Goal: Information Seeking & Learning: Learn about a topic

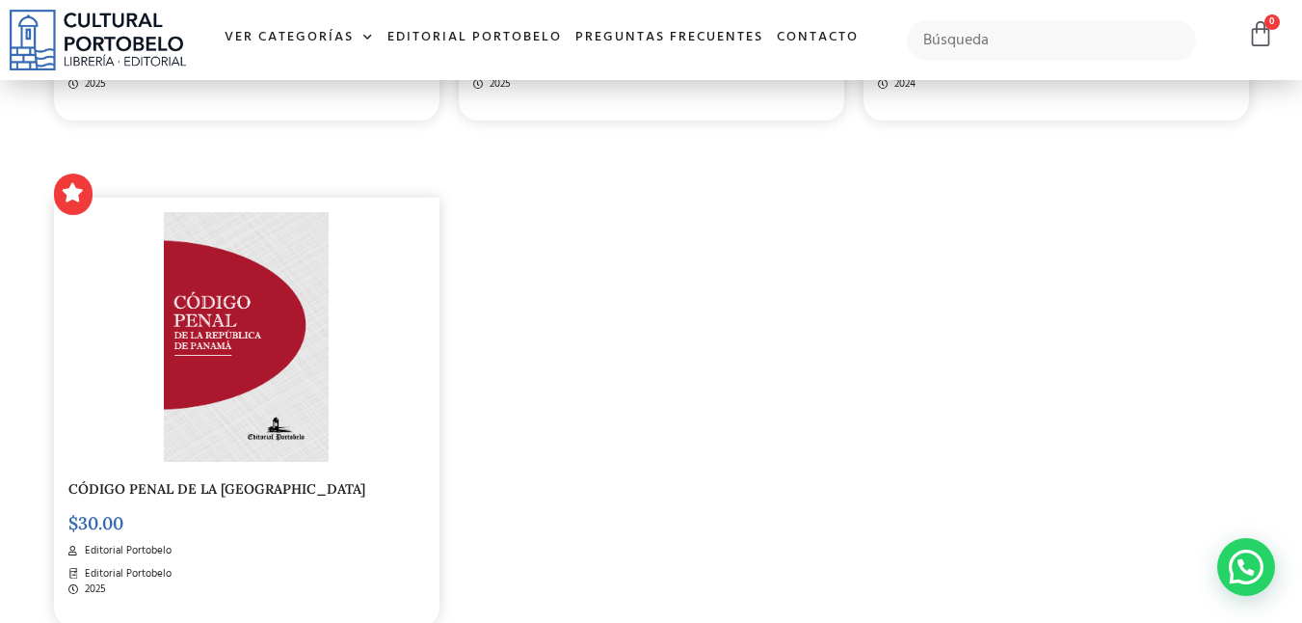
scroll to position [2938, 0]
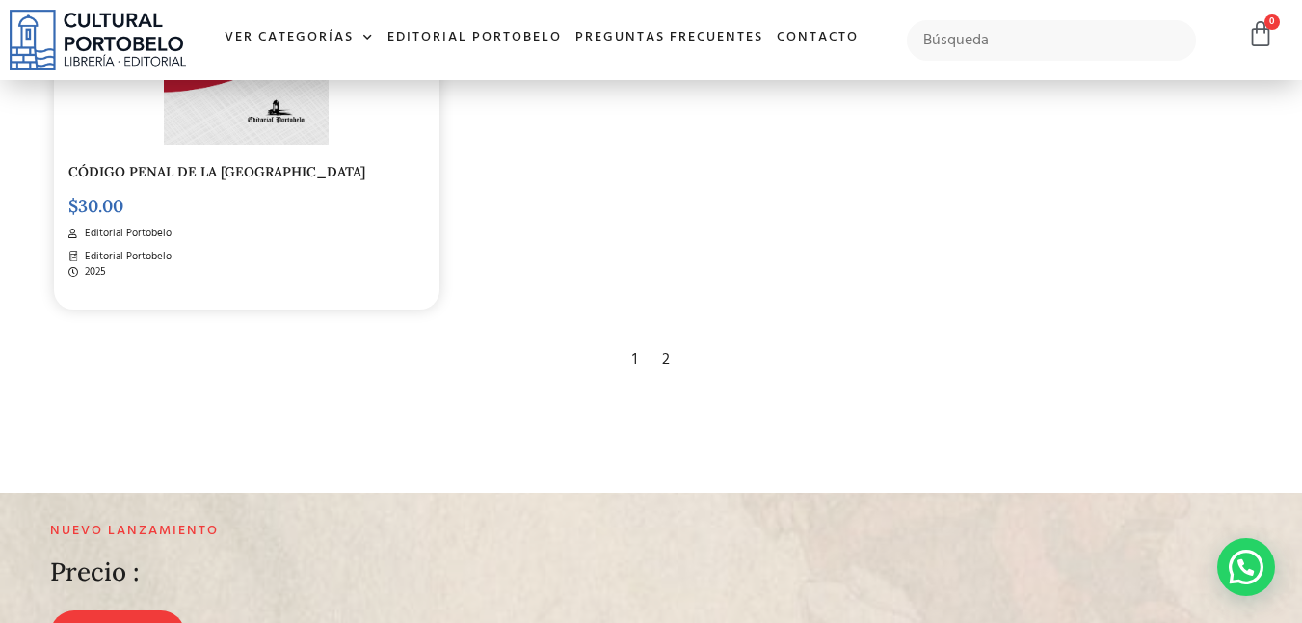
scroll to position [3341, 0]
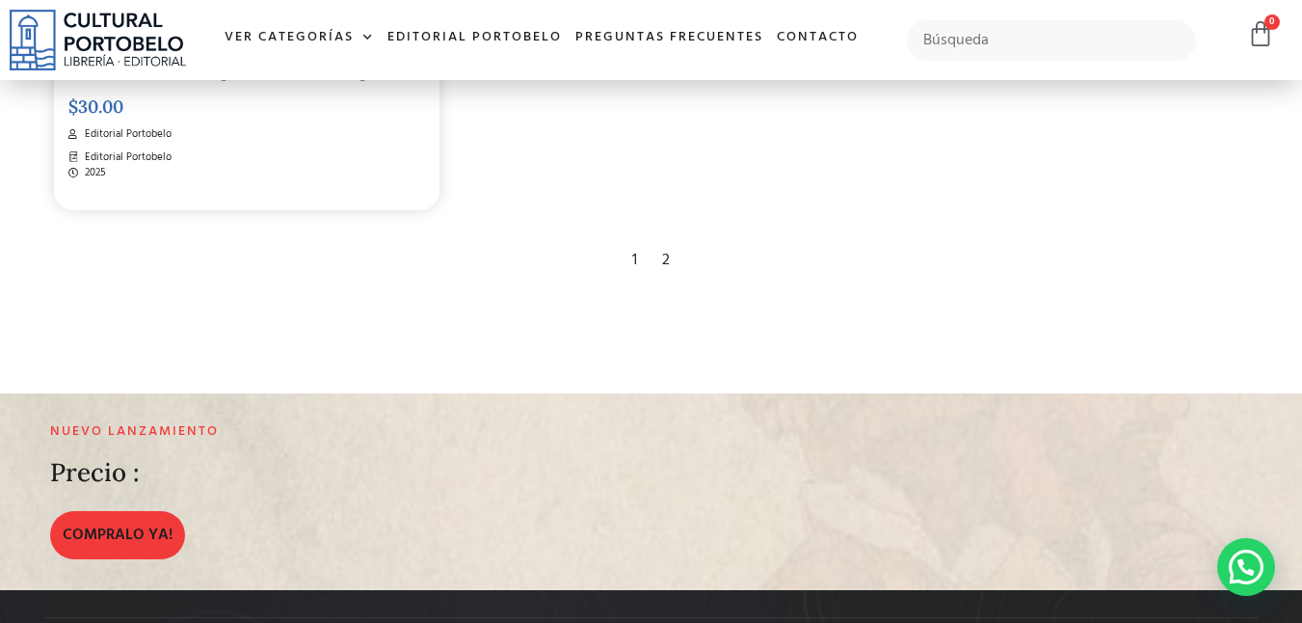
click at [665, 260] on div "2" at bounding box center [665, 260] width 27 height 42
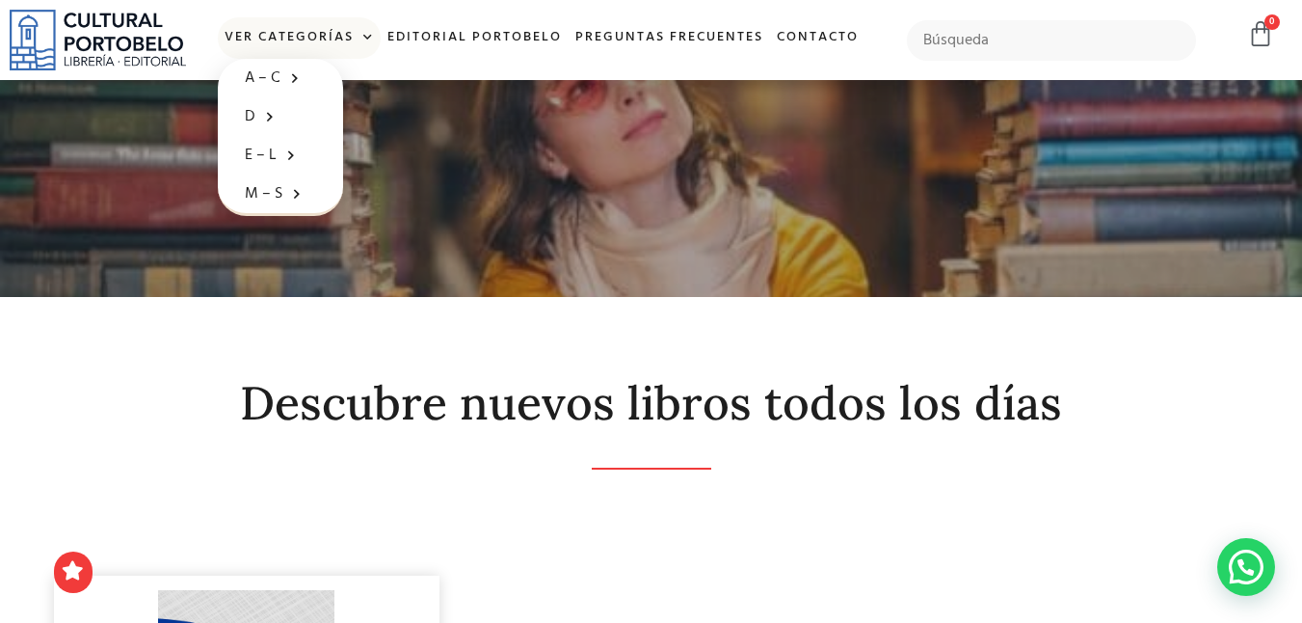
click at [357, 42] on span at bounding box center [364, 37] width 20 height 29
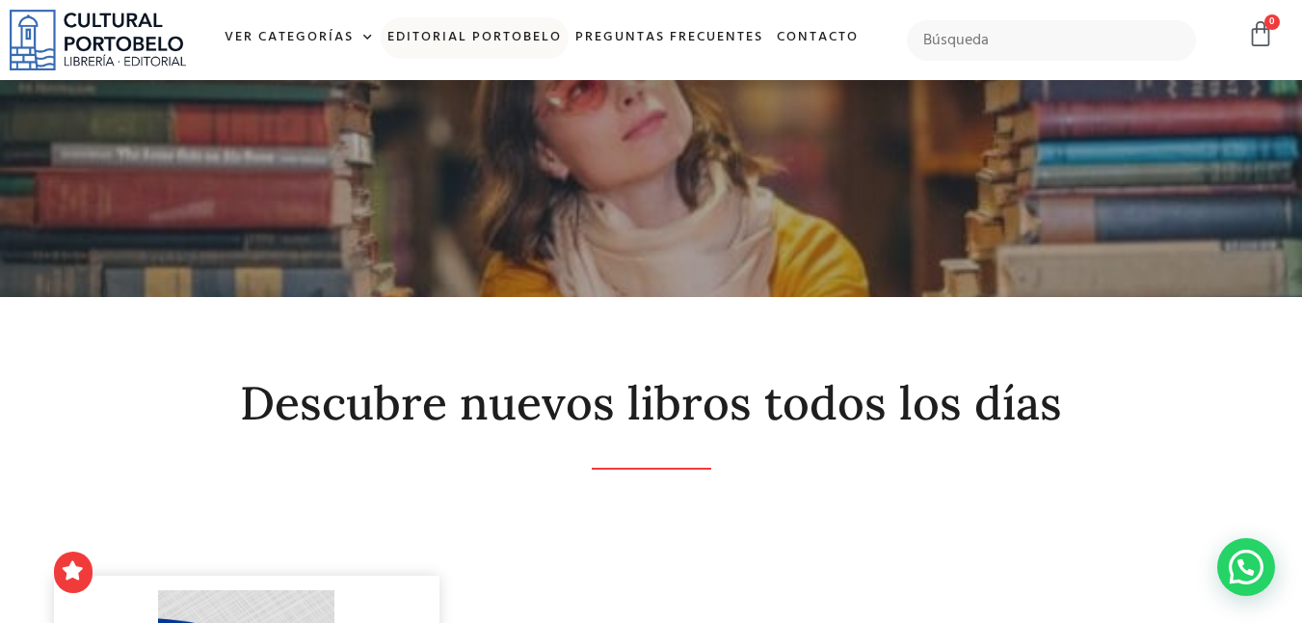
click at [494, 40] on link "Editorial Portobelo" at bounding box center [475, 37] width 188 height 41
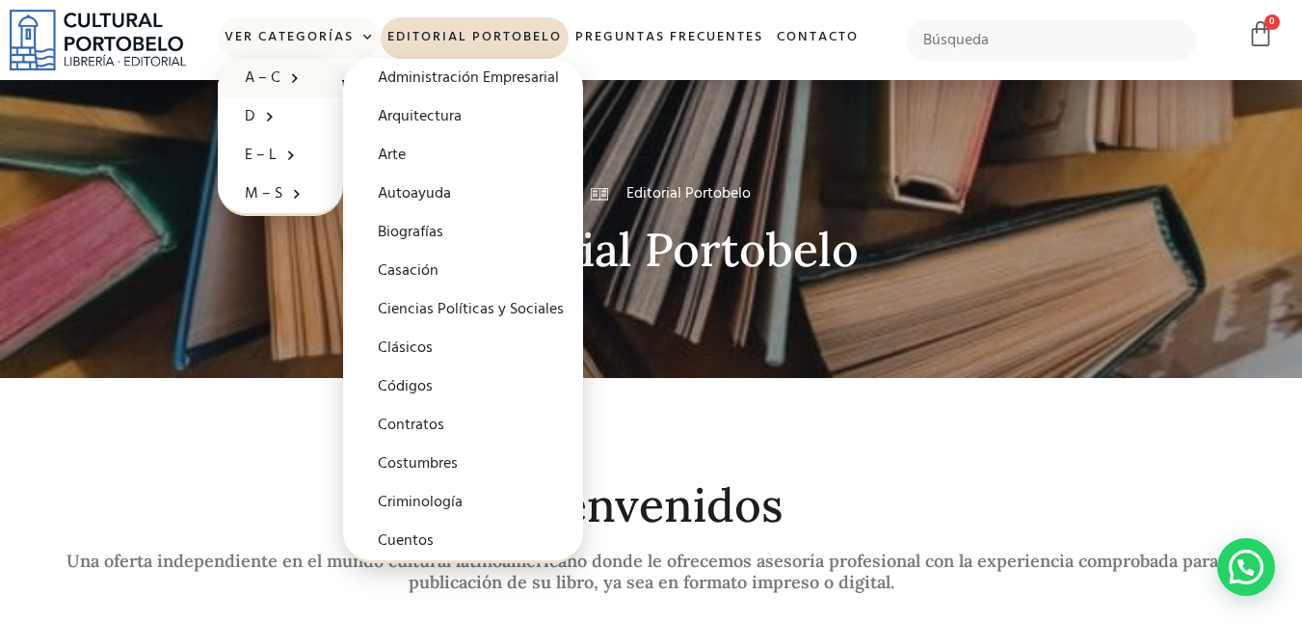
click at [297, 76] on span at bounding box center [289, 78] width 19 height 30
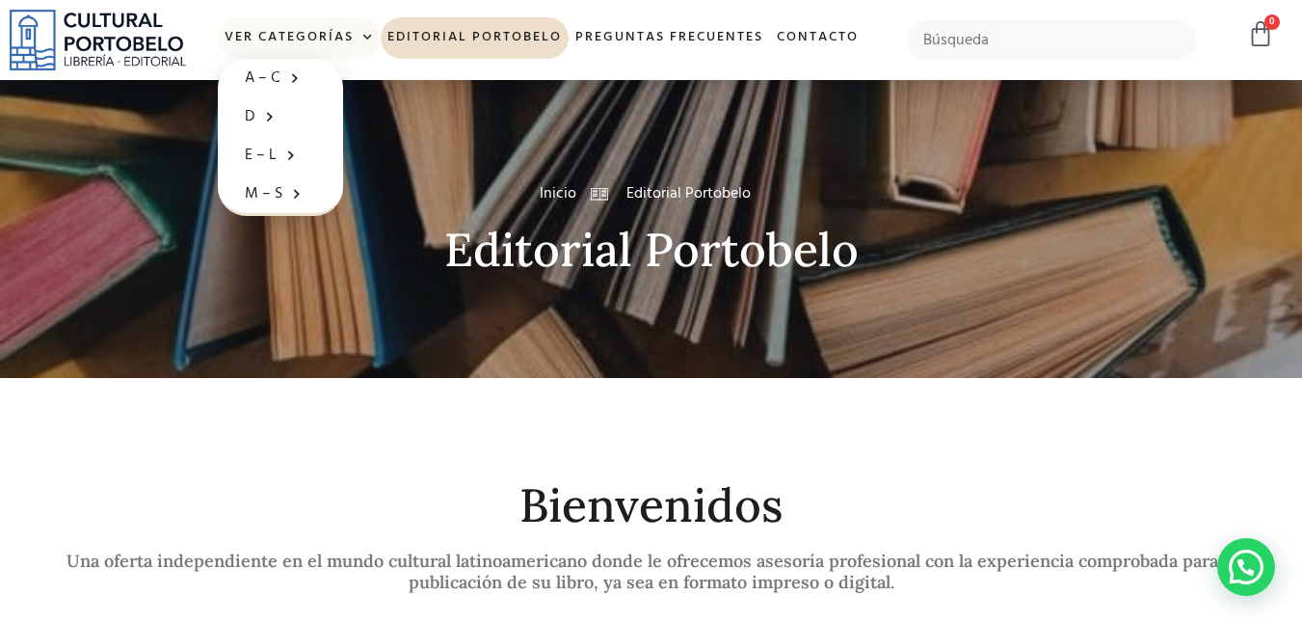
click at [366, 37] on span at bounding box center [364, 37] width 20 height 29
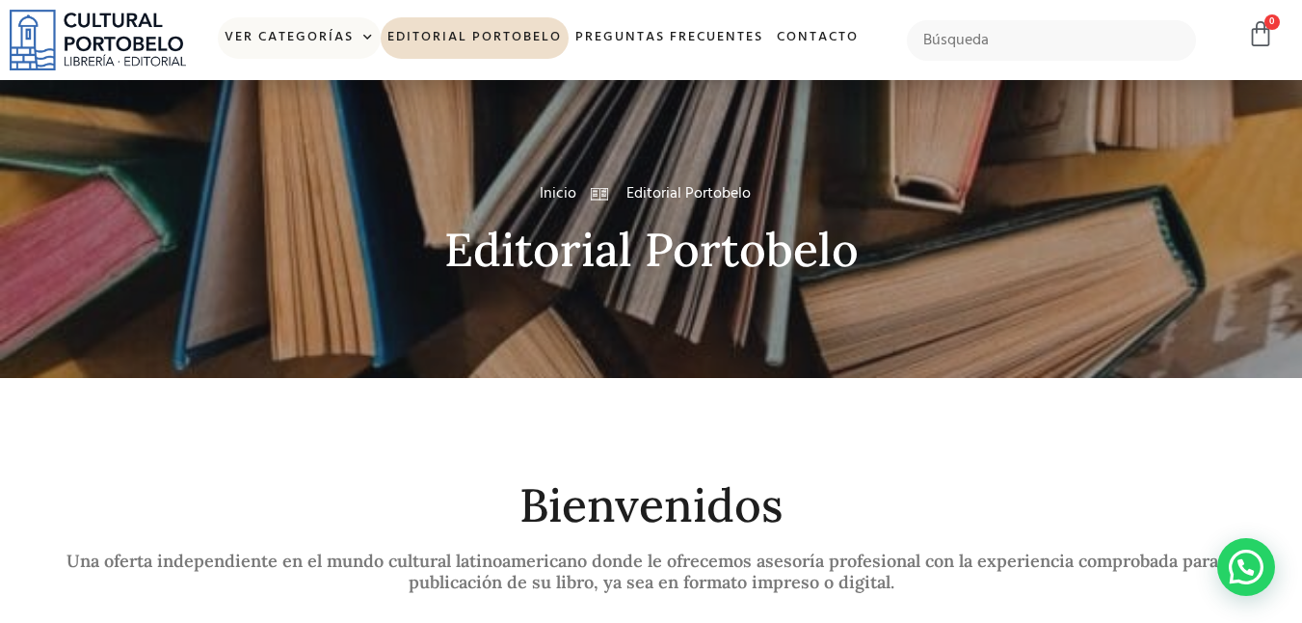
click at [366, 37] on span at bounding box center [364, 37] width 20 height 29
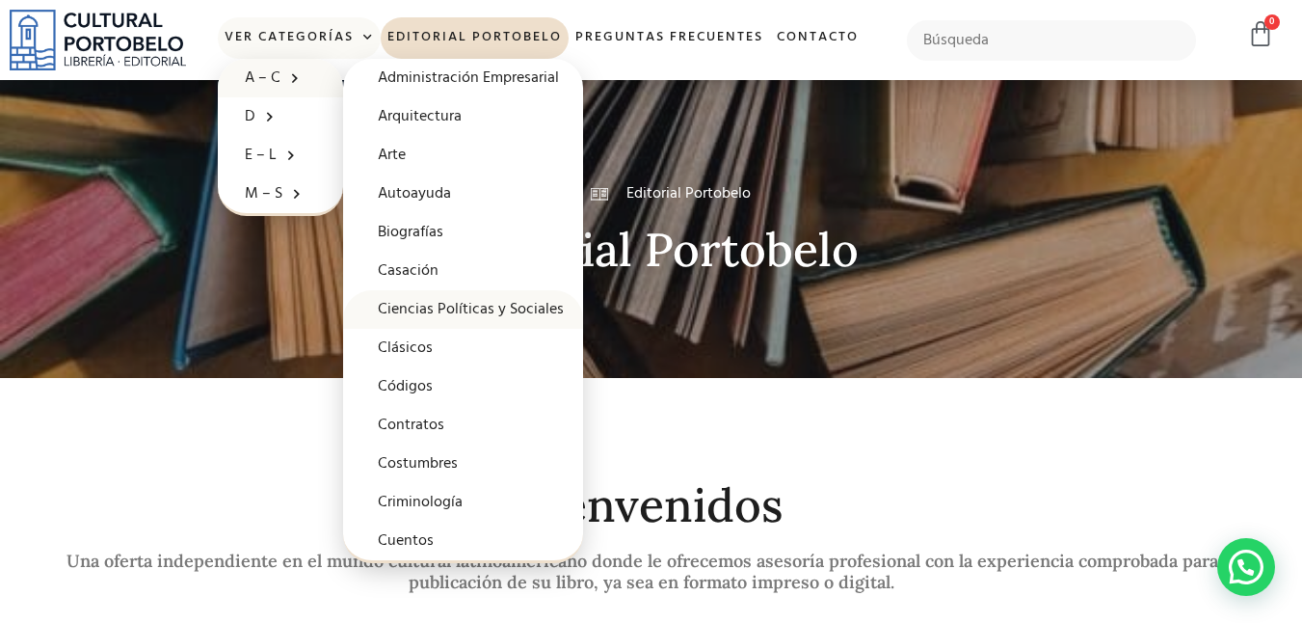
click at [441, 311] on link "Ciencias Políticas y Sociales" at bounding box center [463, 309] width 240 height 39
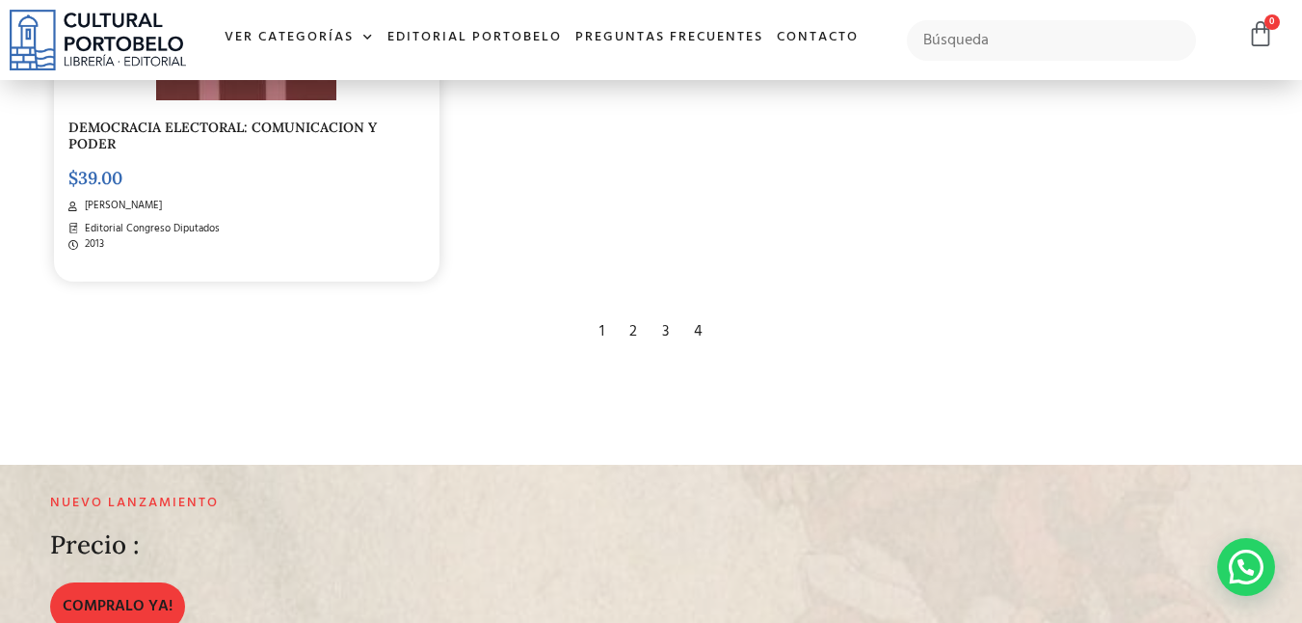
scroll to position [3364, 0]
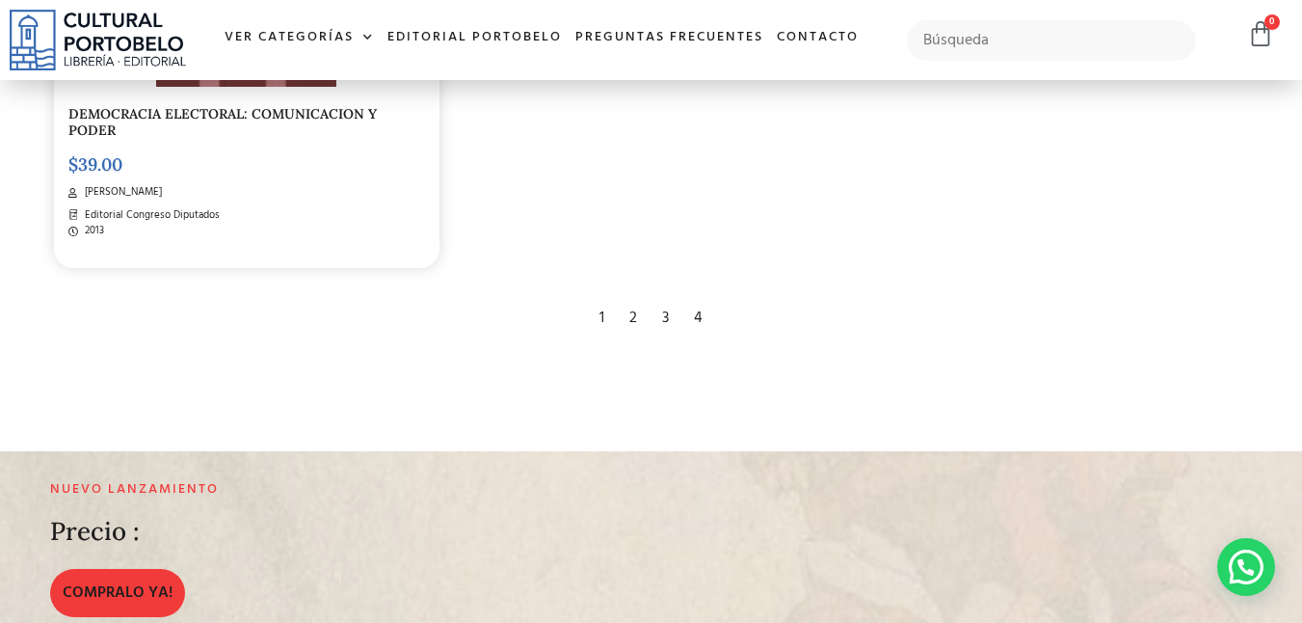
click at [631, 297] on div "2" at bounding box center [633, 318] width 27 height 42
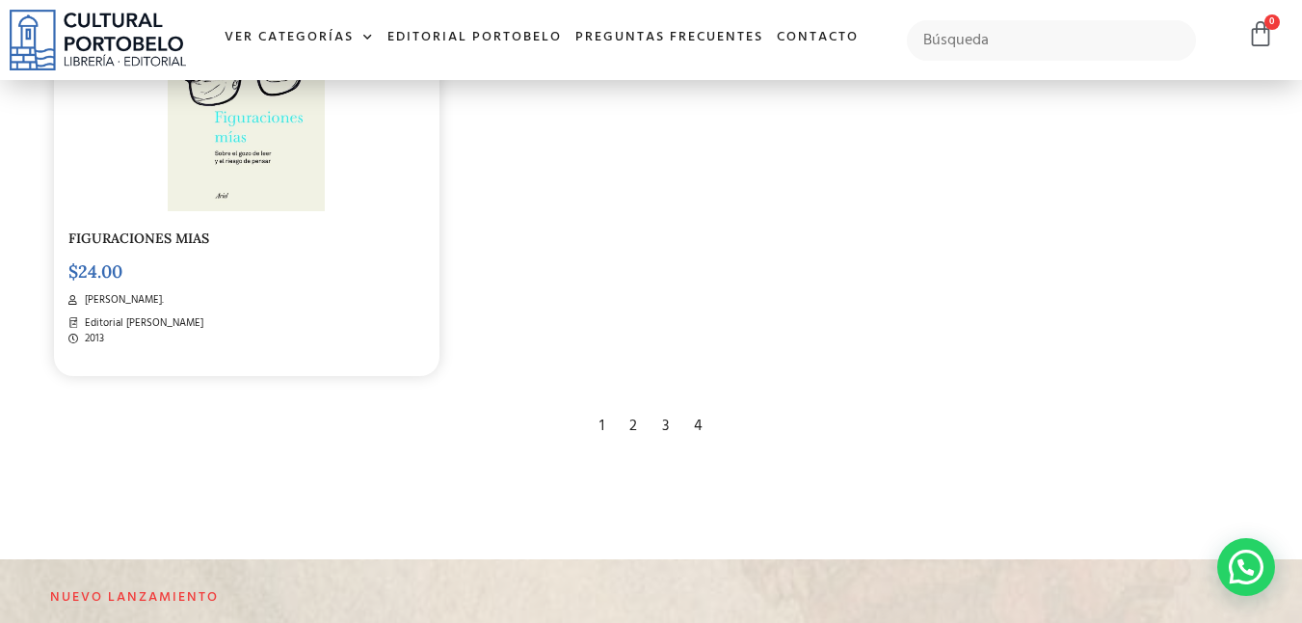
scroll to position [3297, 0]
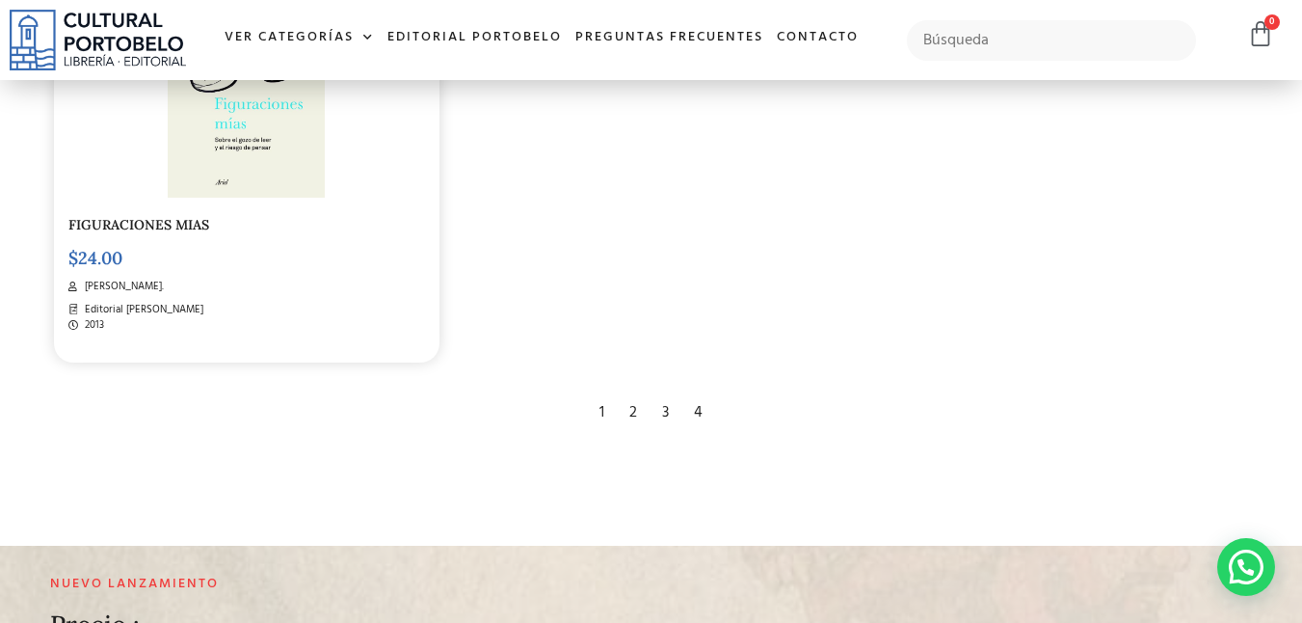
click at [668, 402] on div "3" at bounding box center [665, 412] width 26 height 42
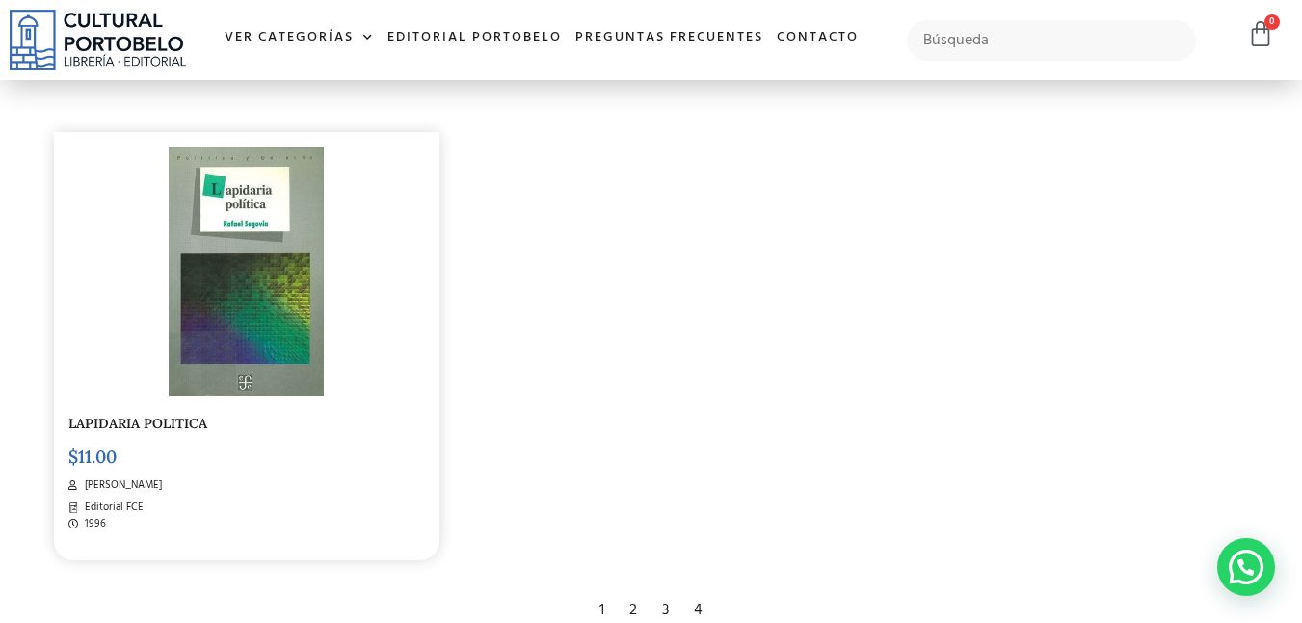
scroll to position [3097, 0]
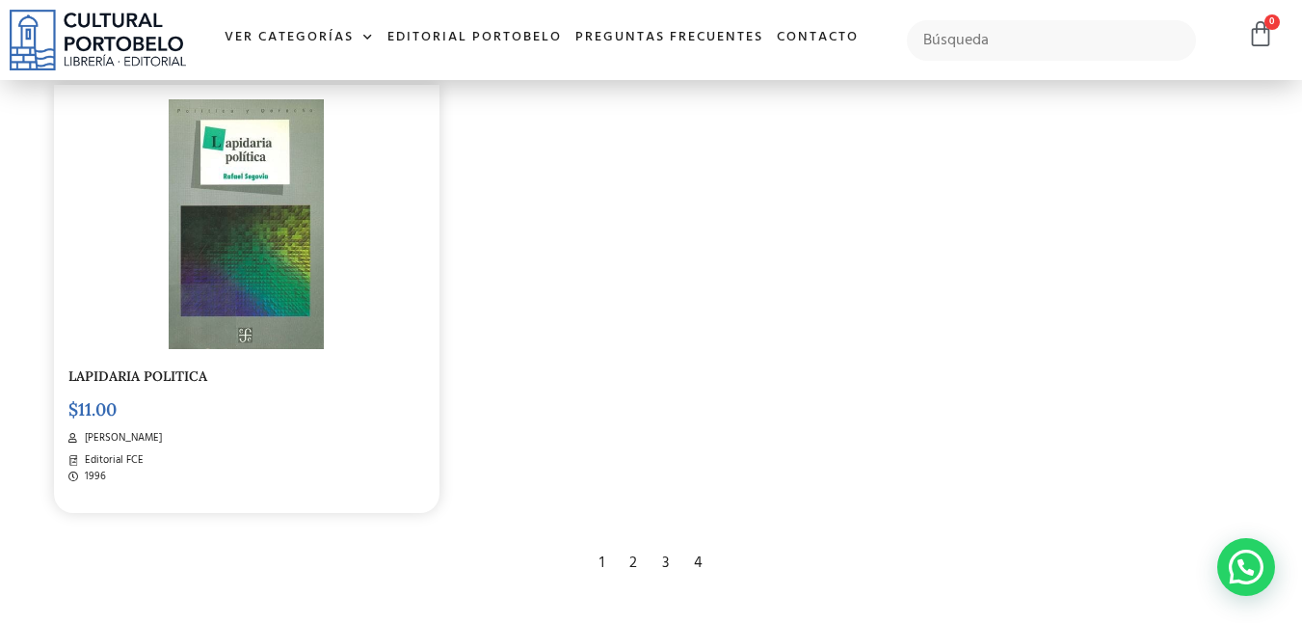
click at [698, 563] on div "4" at bounding box center [698, 563] width 28 height 42
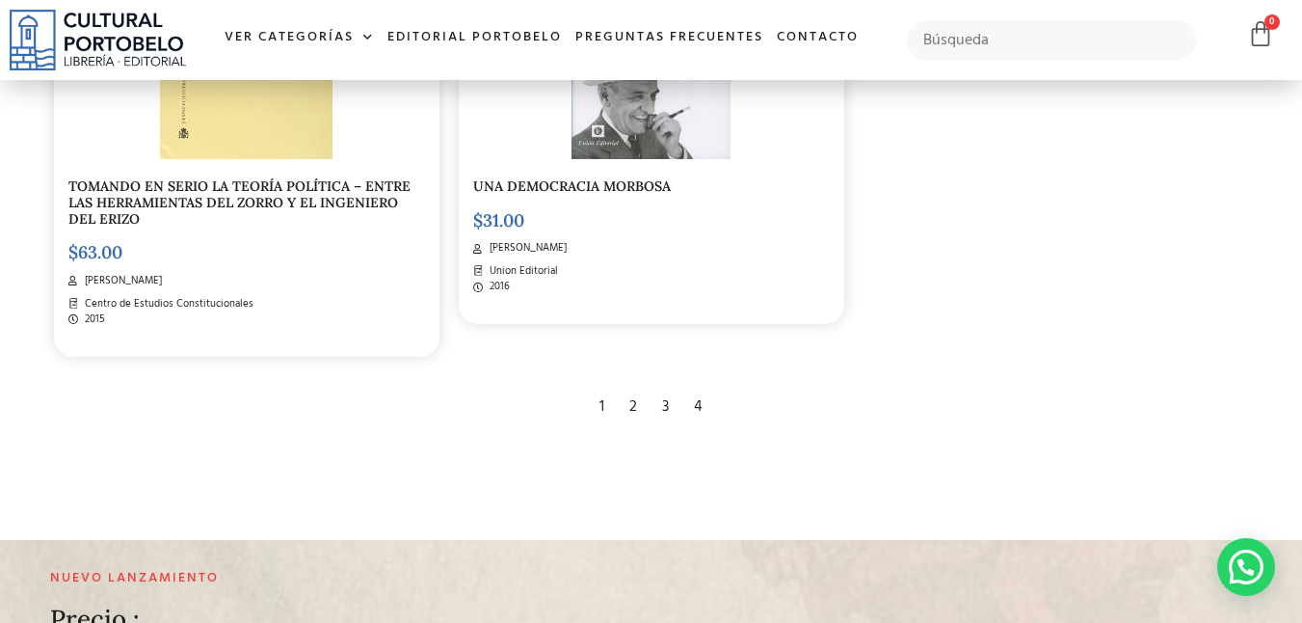
scroll to position [2767, 0]
